Goal: Navigation & Orientation: Find specific page/section

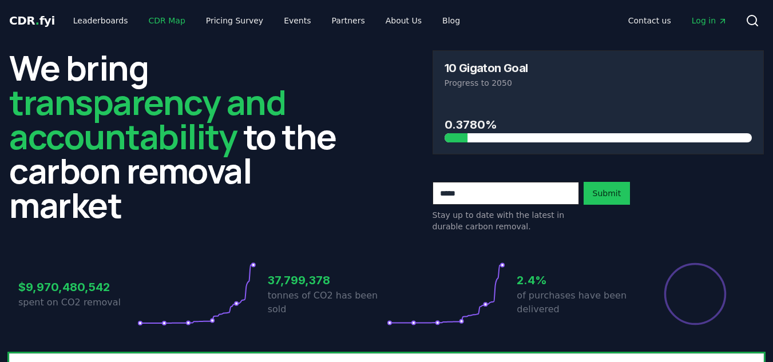
click at [141, 23] on link "CDR Map" at bounding box center [167, 20] width 55 height 21
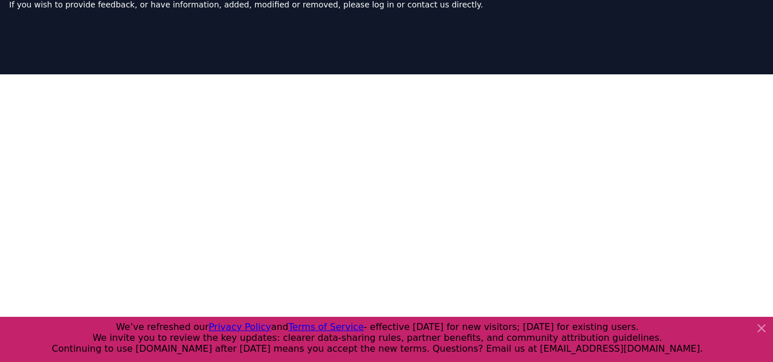
scroll to position [45, 0]
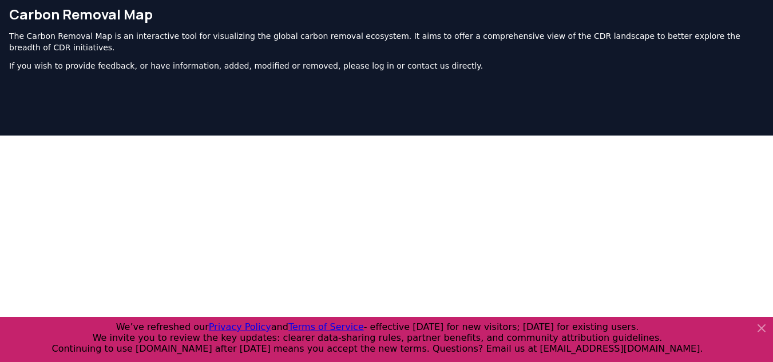
click at [93, 46] on p "The Carbon Removal Map is an interactive tool for visualizing the global carbon…" at bounding box center [386, 41] width 754 height 23
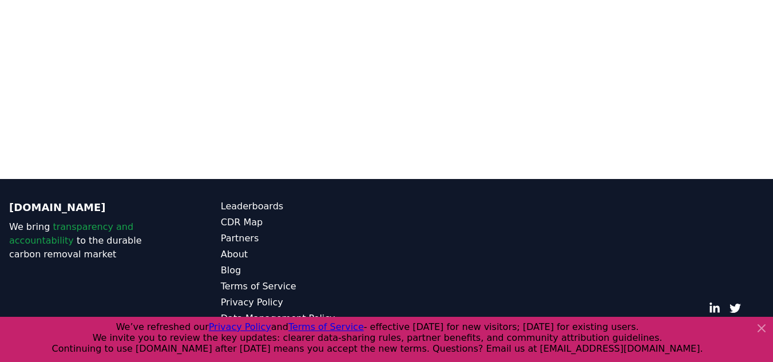
click at [764, 325] on icon at bounding box center [761, 328] width 14 height 14
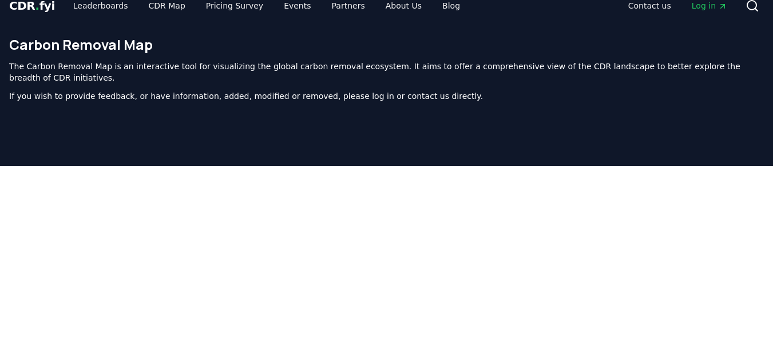
scroll to position [0, 0]
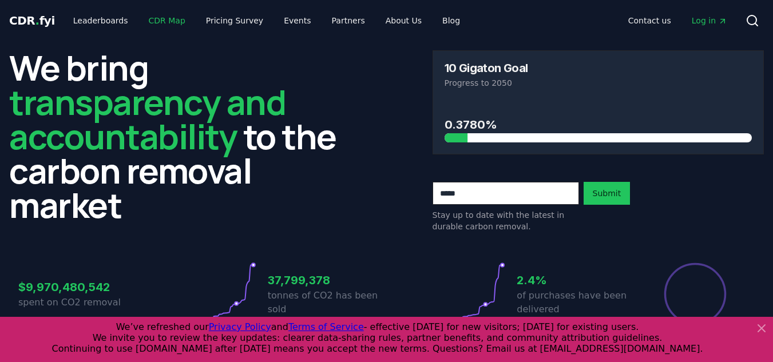
click at [157, 26] on link "CDR Map" at bounding box center [167, 20] width 55 height 21
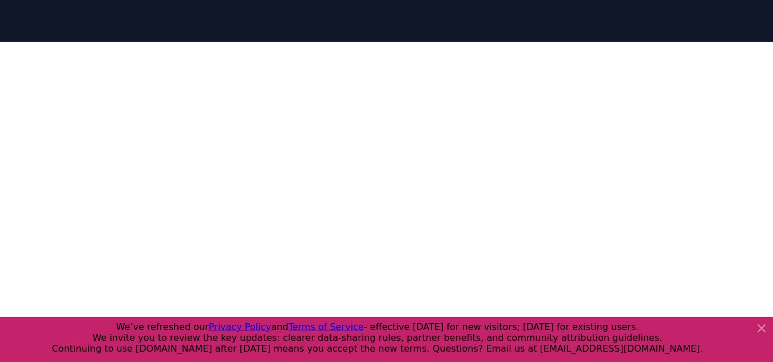
scroll to position [364, 0]
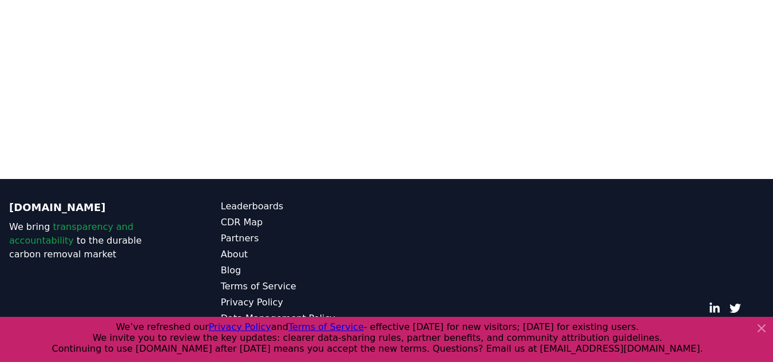
click at [755, 323] on icon at bounding box center [761, 328] width 14 height 14
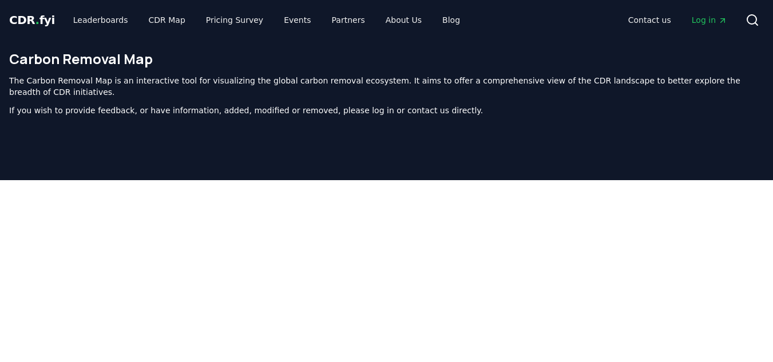
scroll to position [0, 0]
